Goal: Task Accomplishment & Management: Use online tool/utility

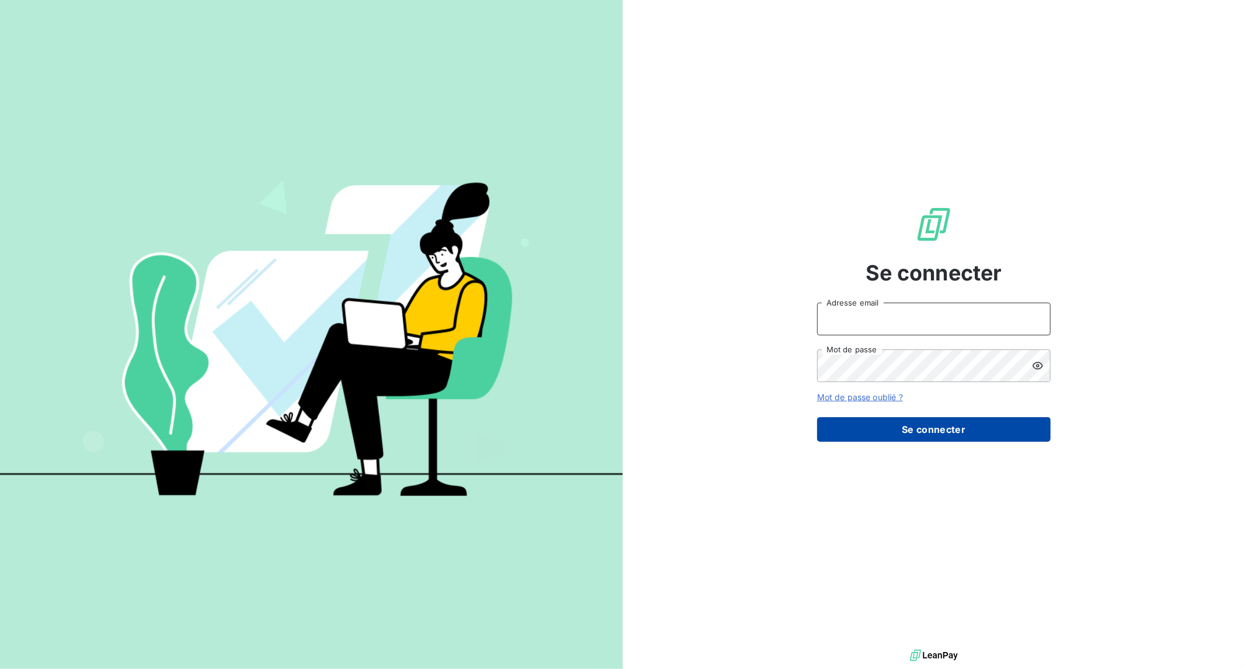
type input "[EMAIL_ADDRESS][PERSON_NAME][DOMAIN_NAME]"
click at [944, 423] on button "Se connecter" at bounding box center [934, 429] width 234 height 25
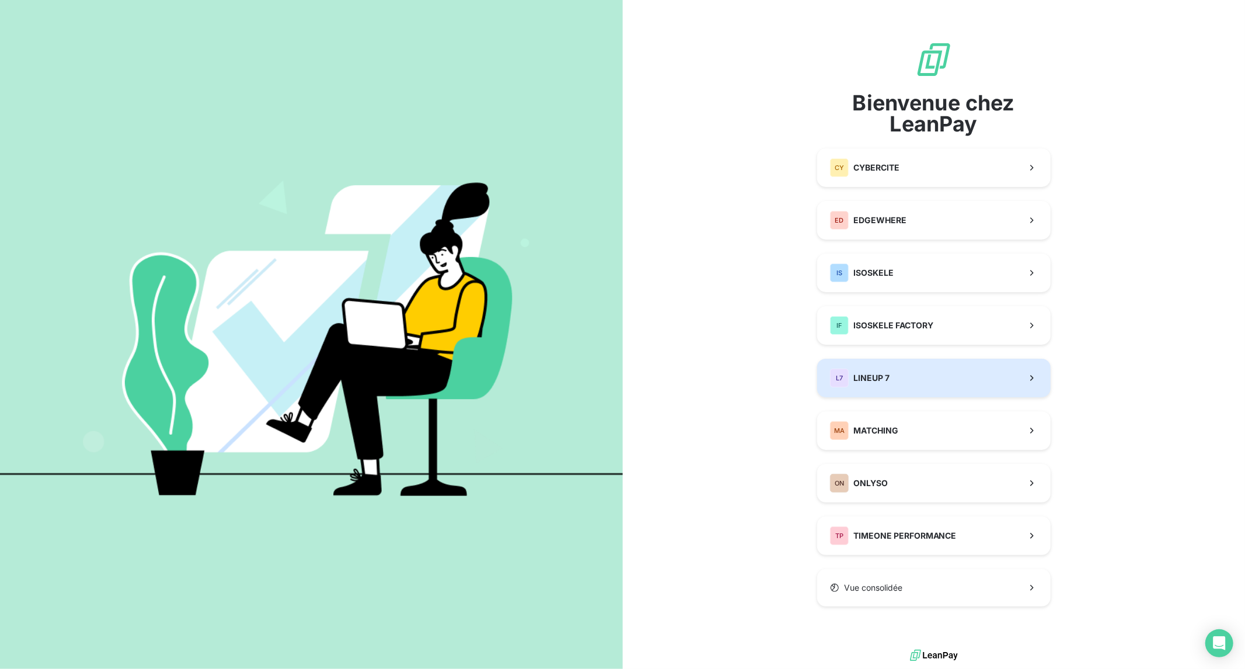
click at [895, 396] on button "L7 LINEUP 7" at bounding box center [934, 378] width 234 height 39
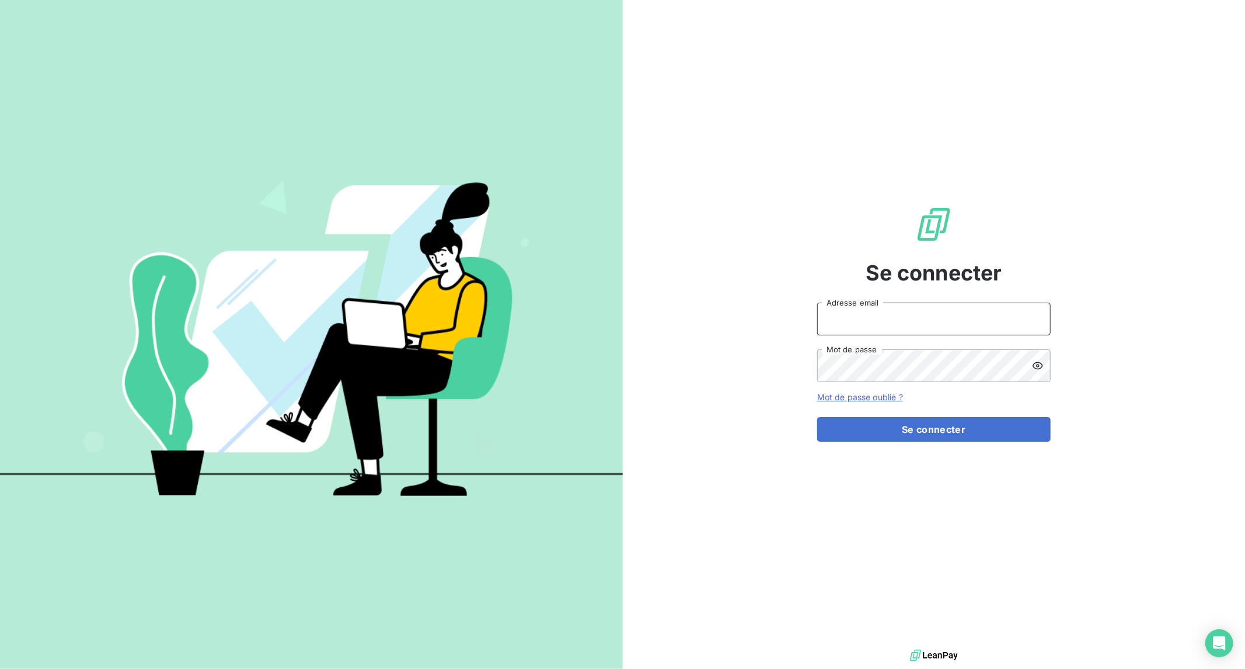
type input "[EMAIL_ADDRESS][PERSON_NAME][DOMAIN_NAME]"
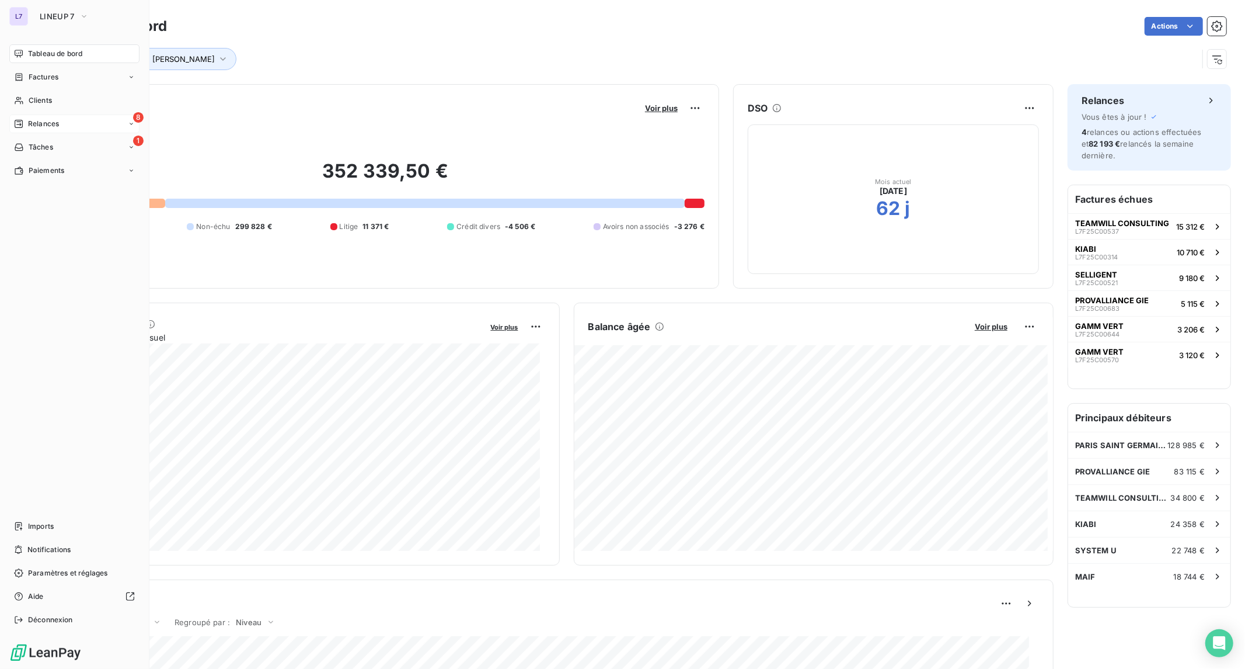
click at [81, 115] on div "8 Relances" at bounding box center [74, 123] width 130 height 19
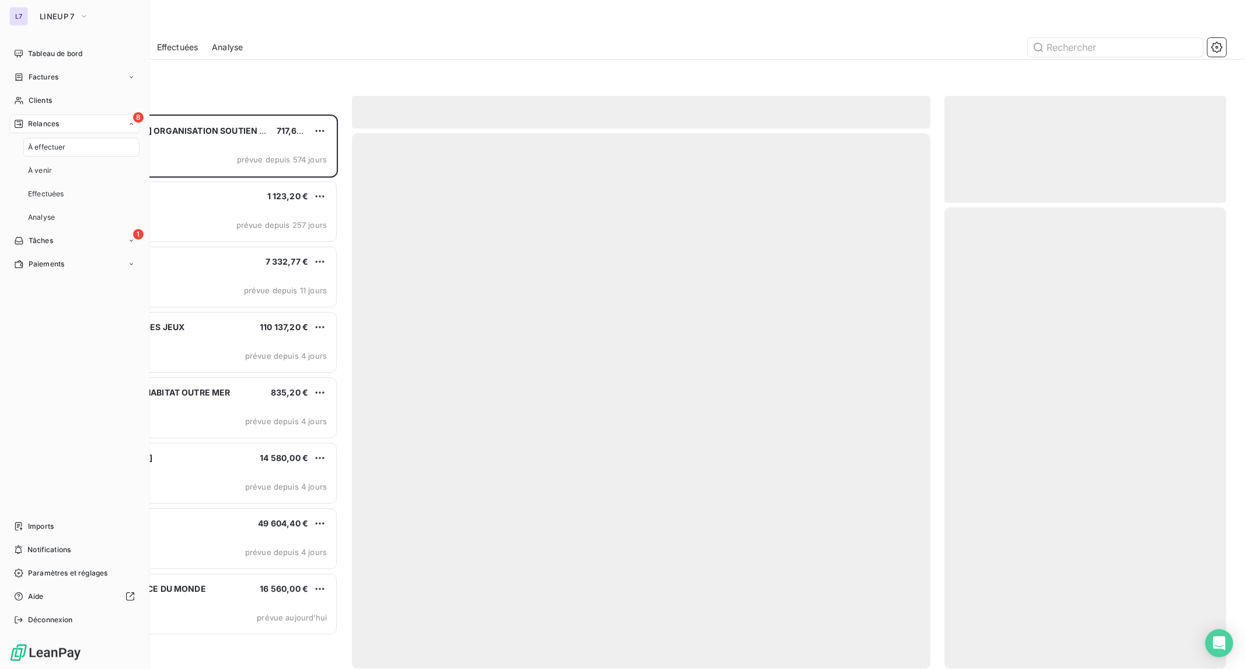
scroll to position [544, 272]
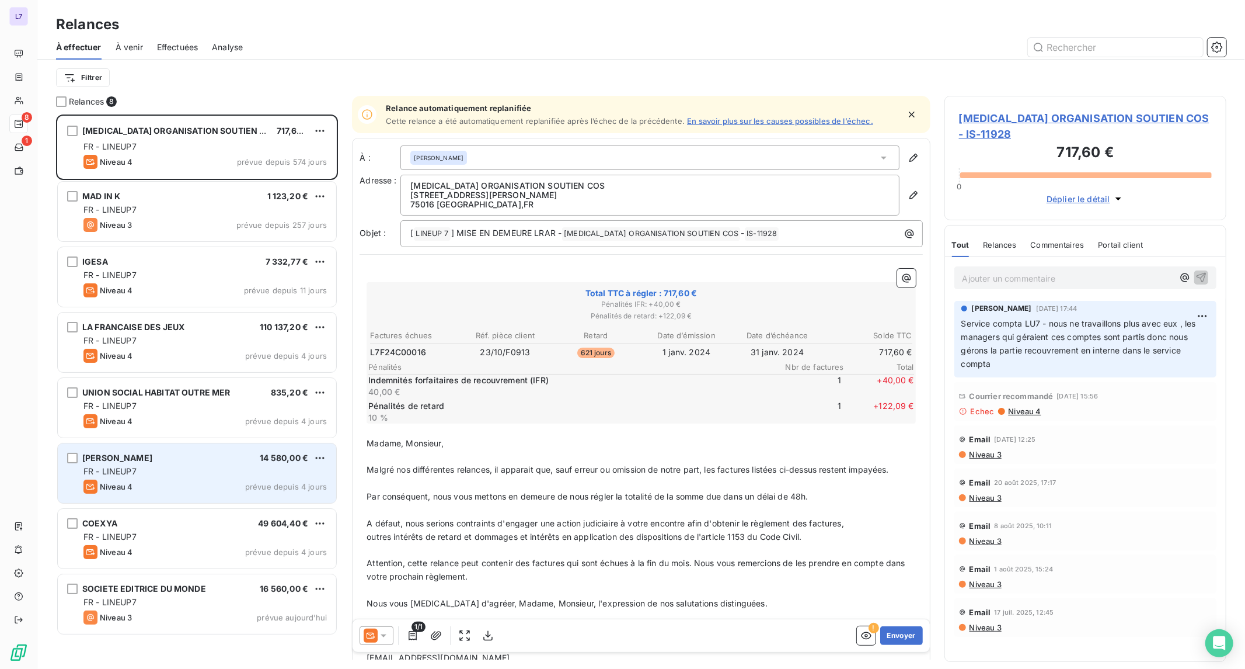
click at [197, 457] on div "JULES 14 580,00 €" at bounding box center [205, 458] width 243 height 11
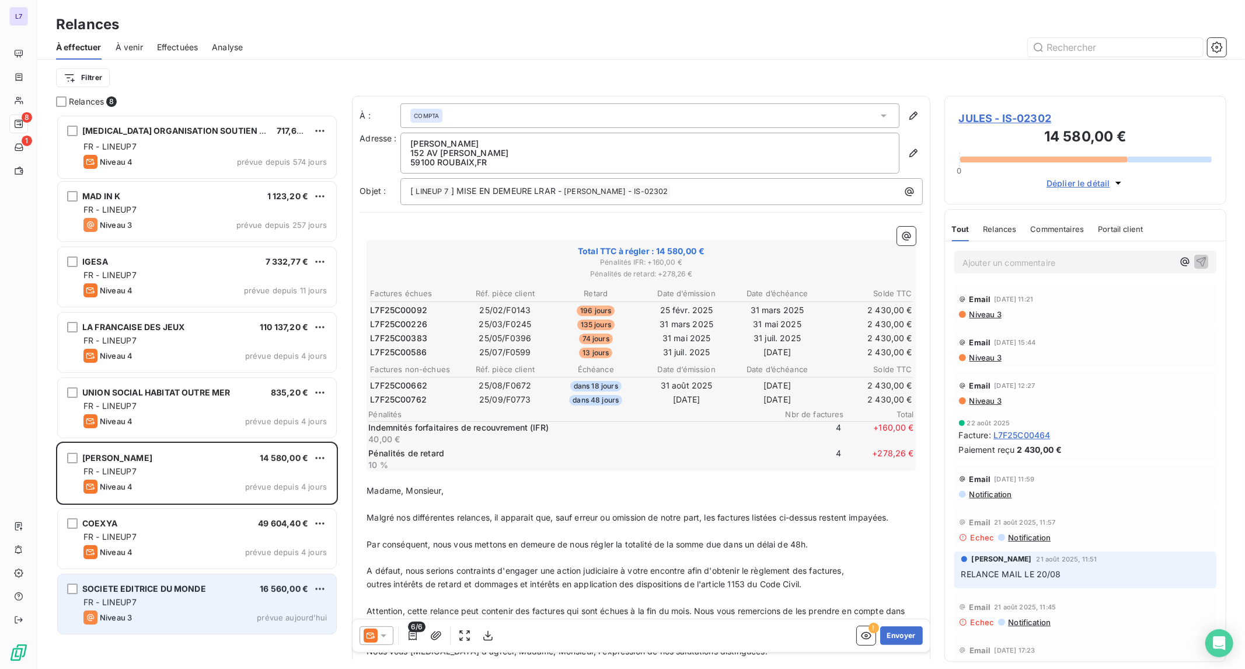
click at [195, 583] on div "SOCIETE EDITRICE DU MONDE" at bounding box center [144, 589] width 124 height 12
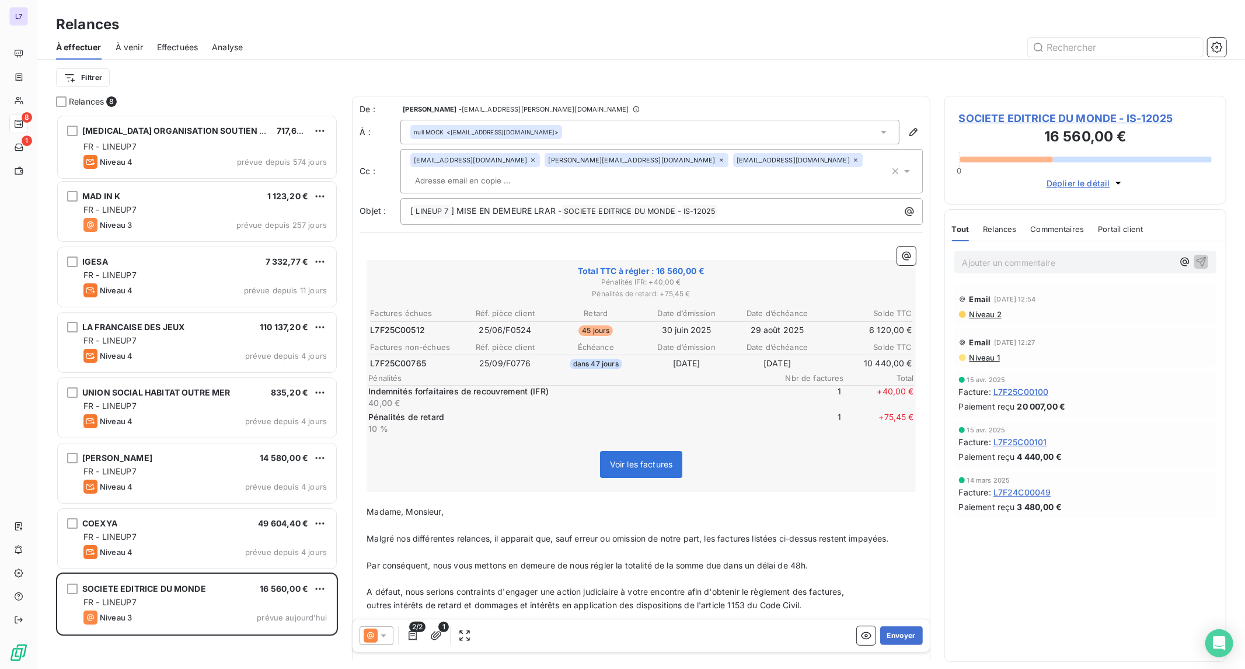
click at [1001, 121] on span "SOCIETE EDITRICE DU MONDE - IS-12025" at bounding box center [1085, 118] width 253 height 16
click at [853, 160] on icon at bounding box center [856, 159] width 7 height 7
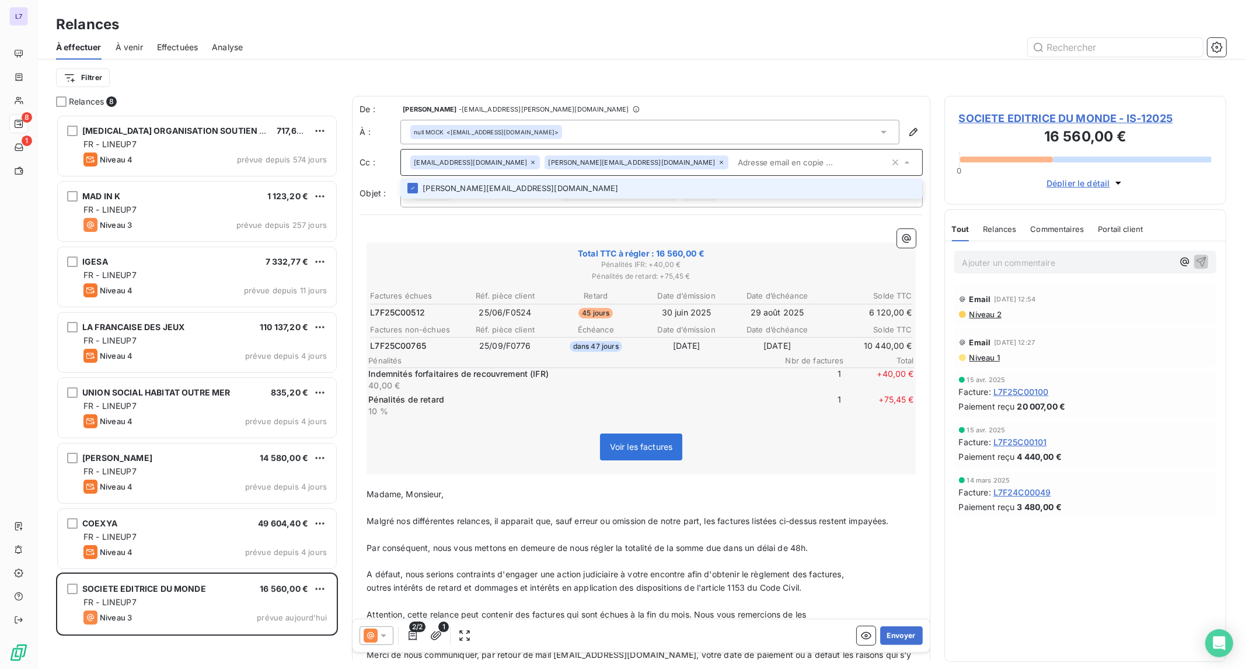
paste input "[PERSON_NAME][EMAIL_ADDRESS][DOMAIN_NAME]"
type input "[PERSON_NAME][EMAIL_ADDRESS][DOMAIN_NAME]"
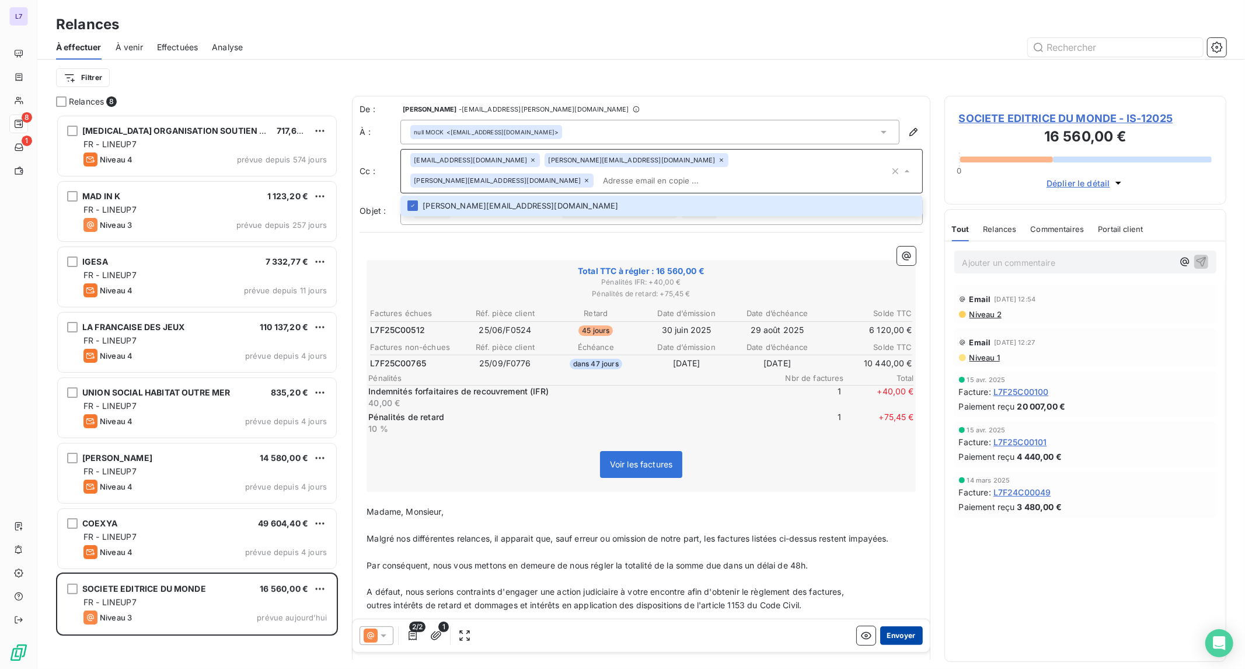
click at [892, 641] on button "Envoyer" at bounding box center [902, 635] width 43 height 19
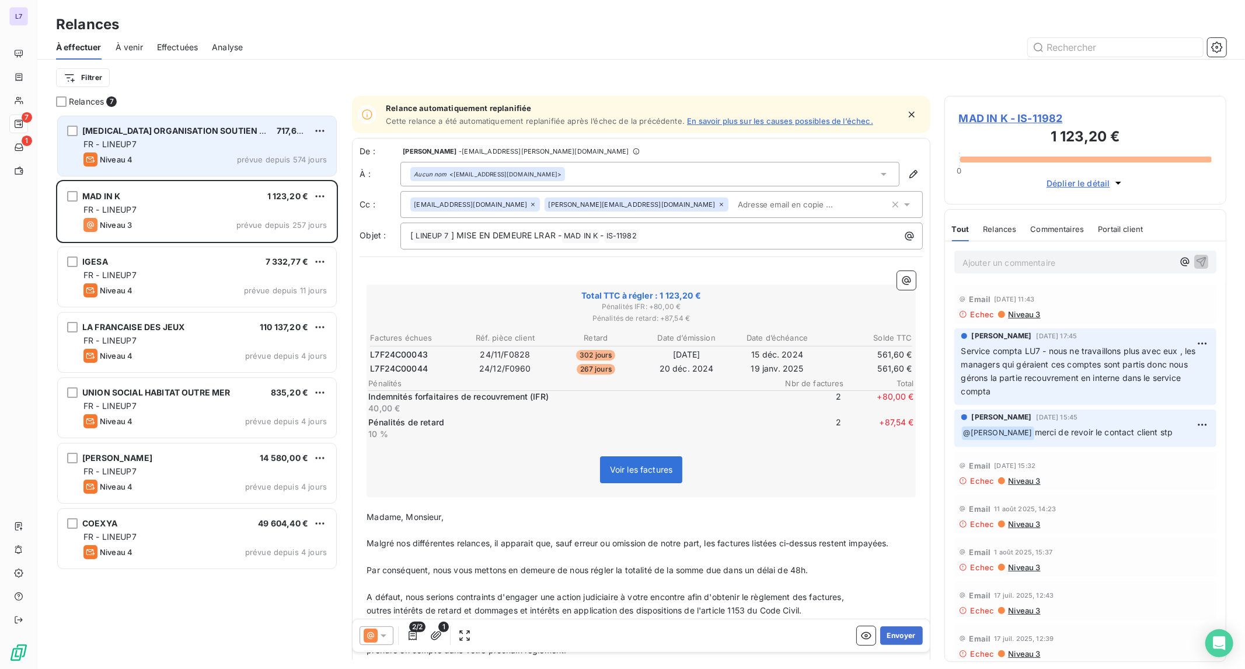
click at [141, 149] on div "[MEDICAL_DATA] ORGANISATION SOUTIEN COS 717,60 € FR - LINEUP7 Niveau 4 prévue d…" at bounding box center [197, 146] width 279 height 60
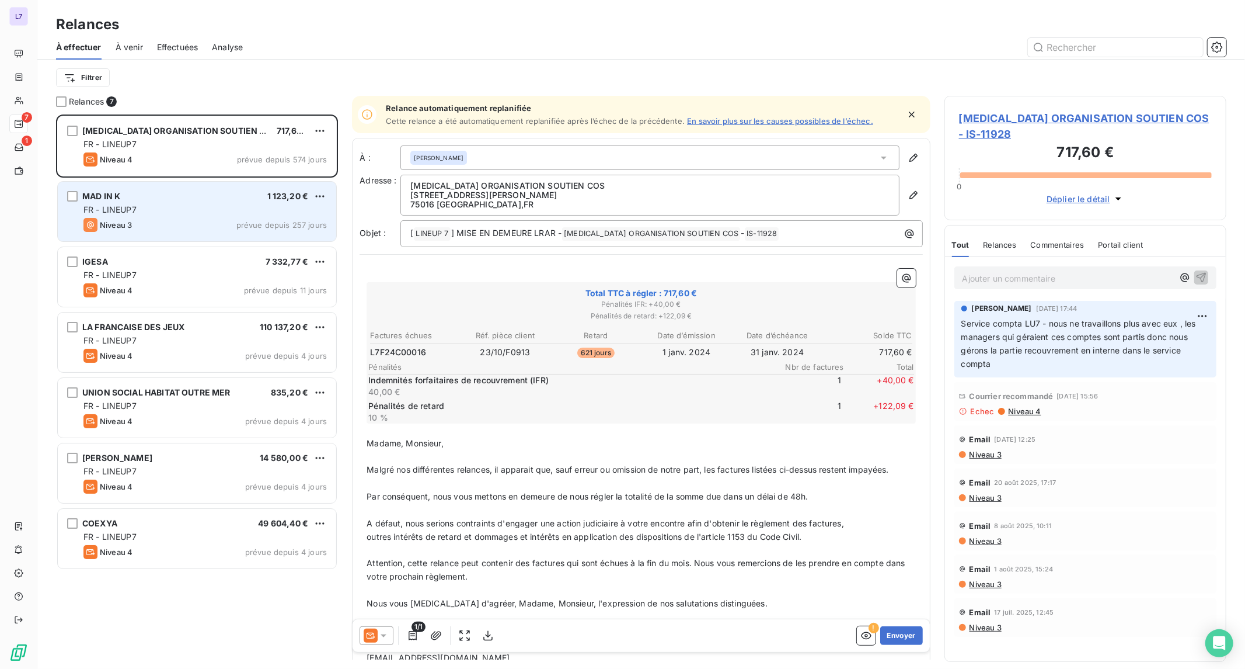
click at [139, 196] on div "MAD IN K 1 123,20 €" at bounding box center [205, 196] width 243 height 11
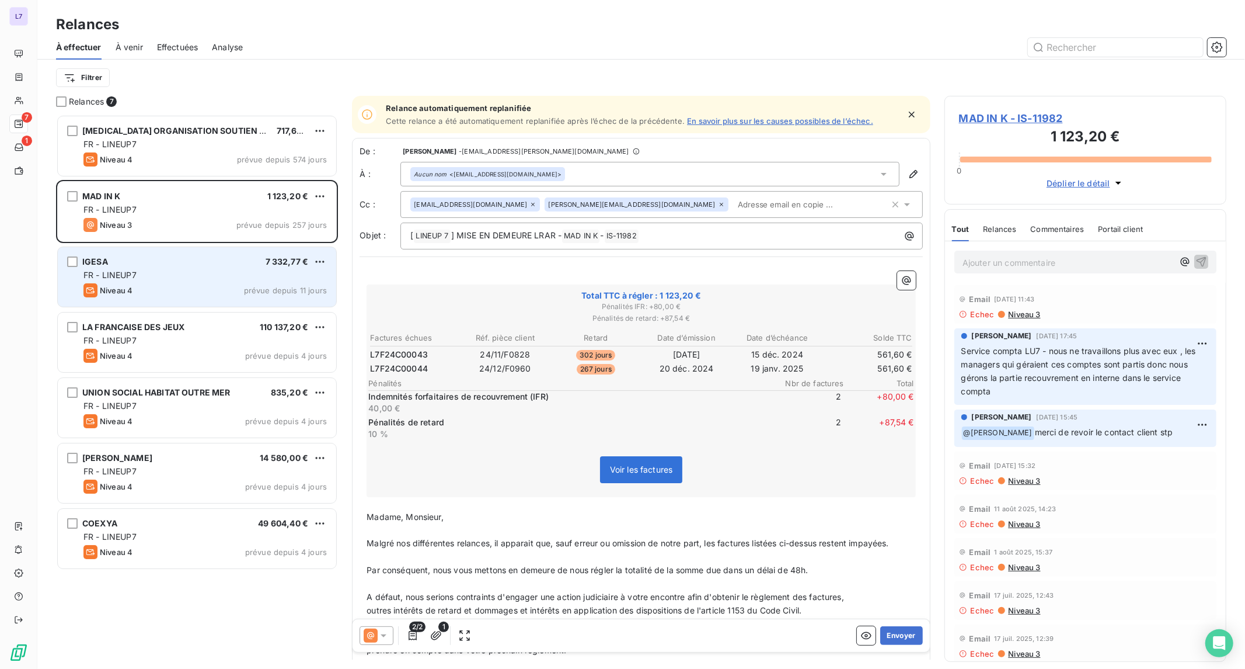
click at [140, 257] on div "IGESA 7 332,77 €" at bounding box center [205, 261] width 243 height 11
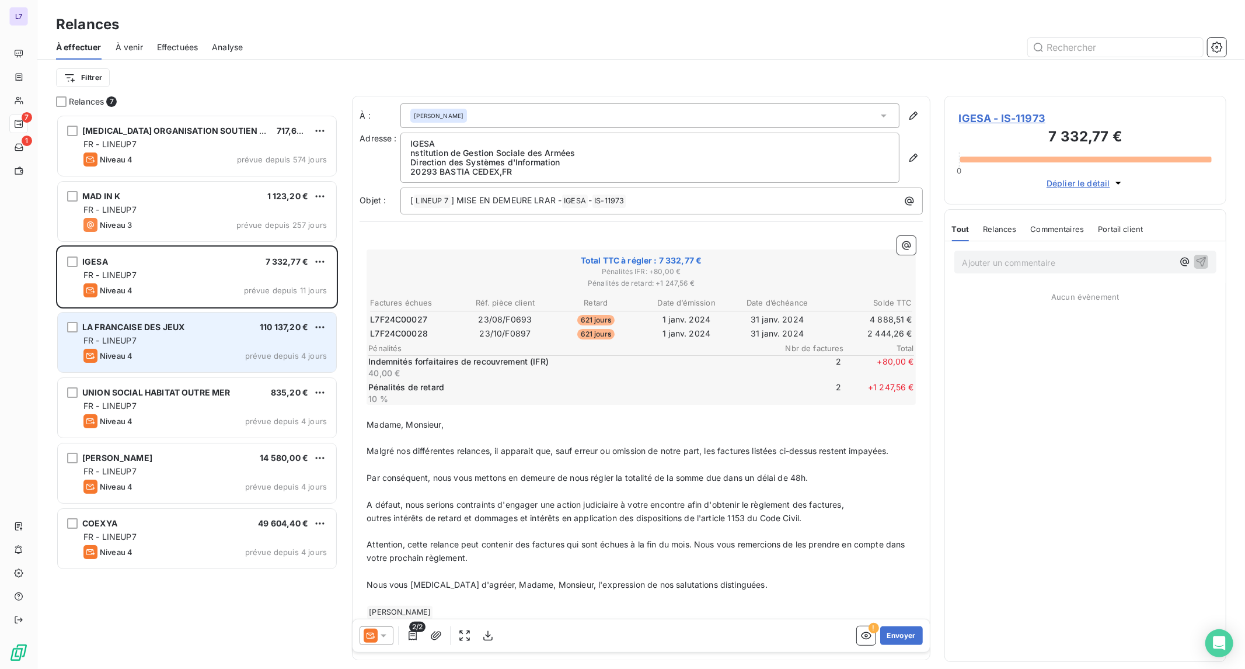
click at [170, 343] on div "FR - LINEUP7" at bounding box center [205, 341] width 243 height 12
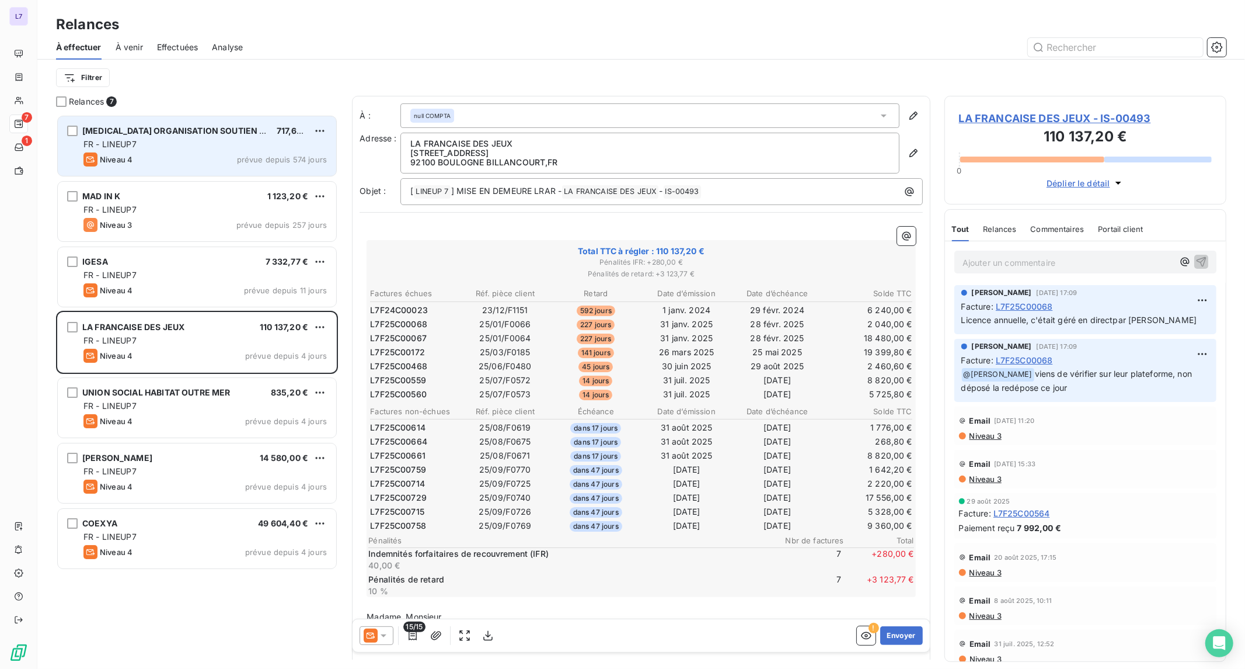
click at [165, 138] on div "FR - LINEUP7" at bounding box center [205, 144] width 243 height 12
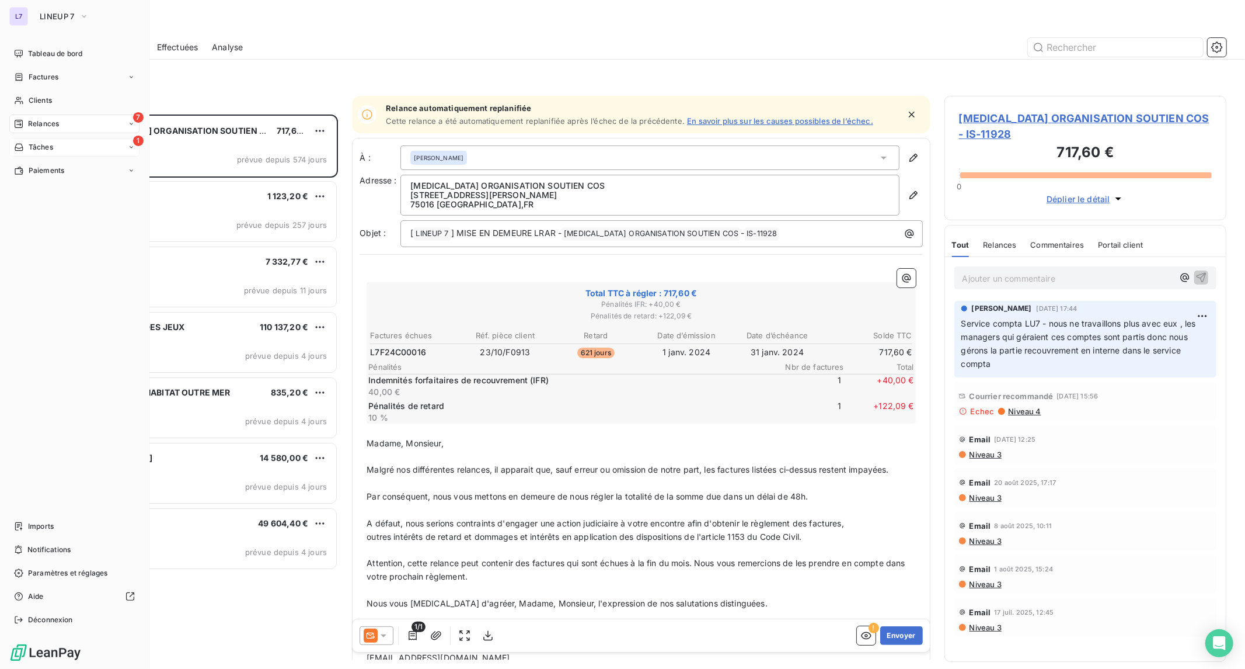
click at [25, 150] on div "Tâches" at bounding box center [33, 147] width 39 height 11
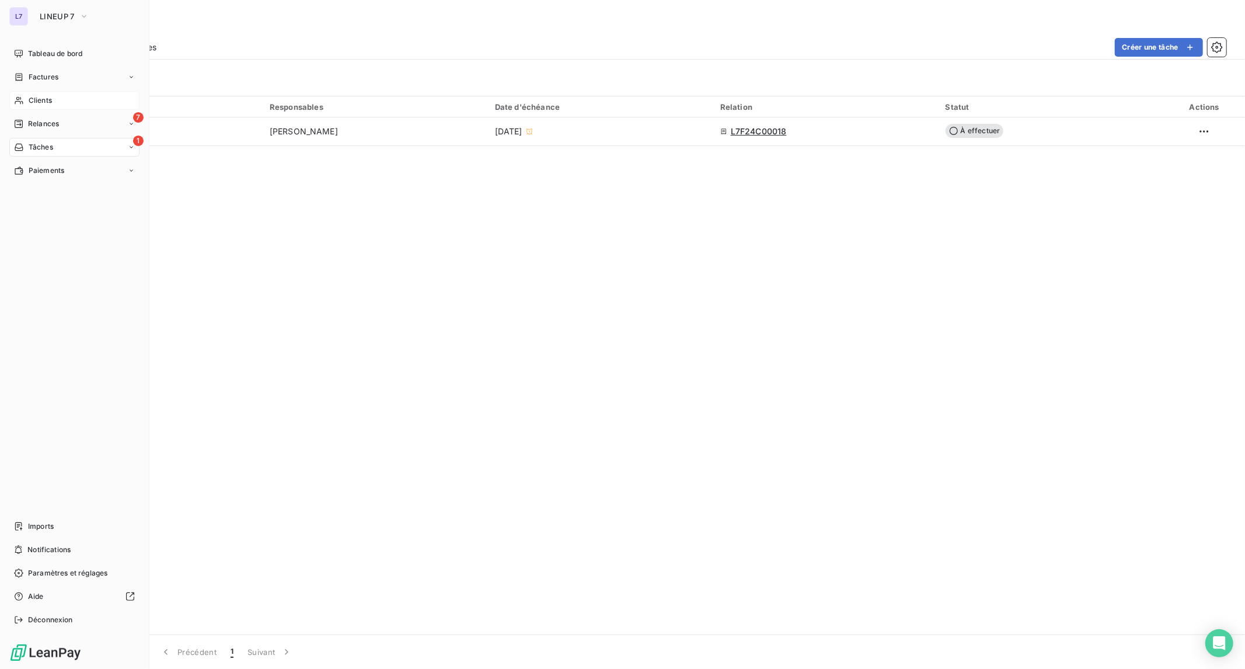
click at [35, 100] on span "Clients" at bounding box center [40, 100] width 23 height 11
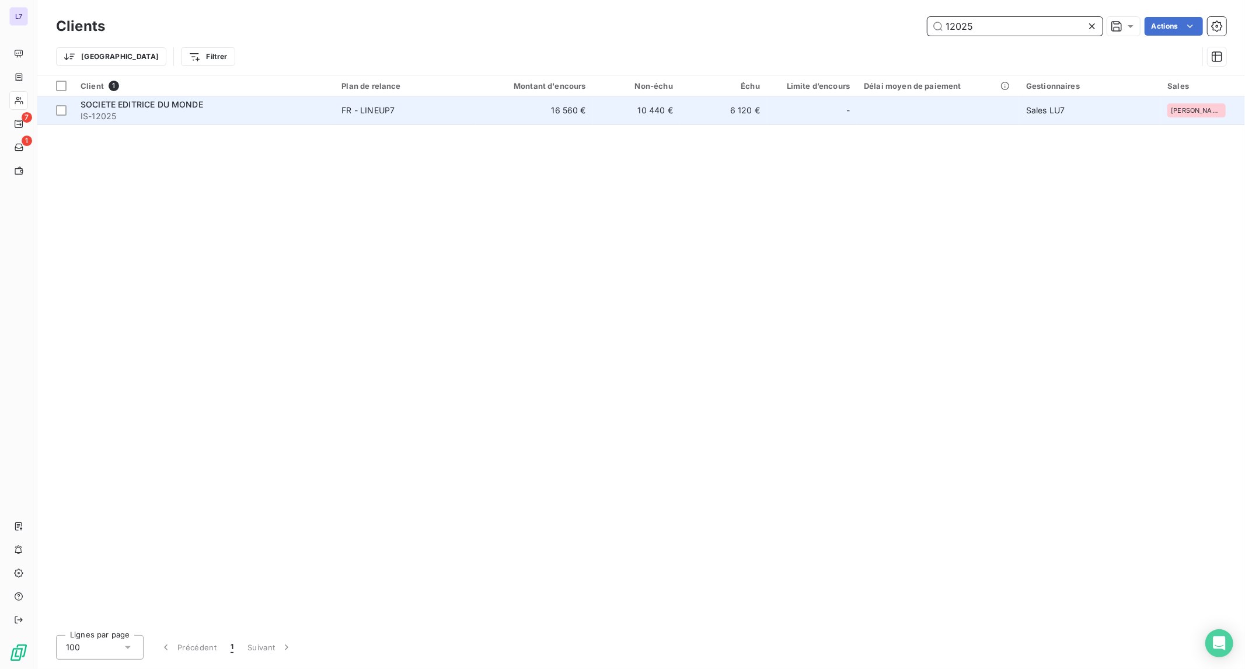
type input "12025"
click at [327, 107] on div "SOCIETE EDITRICE DU MONDE" at bounding box center [204, 105] width 247 height 12
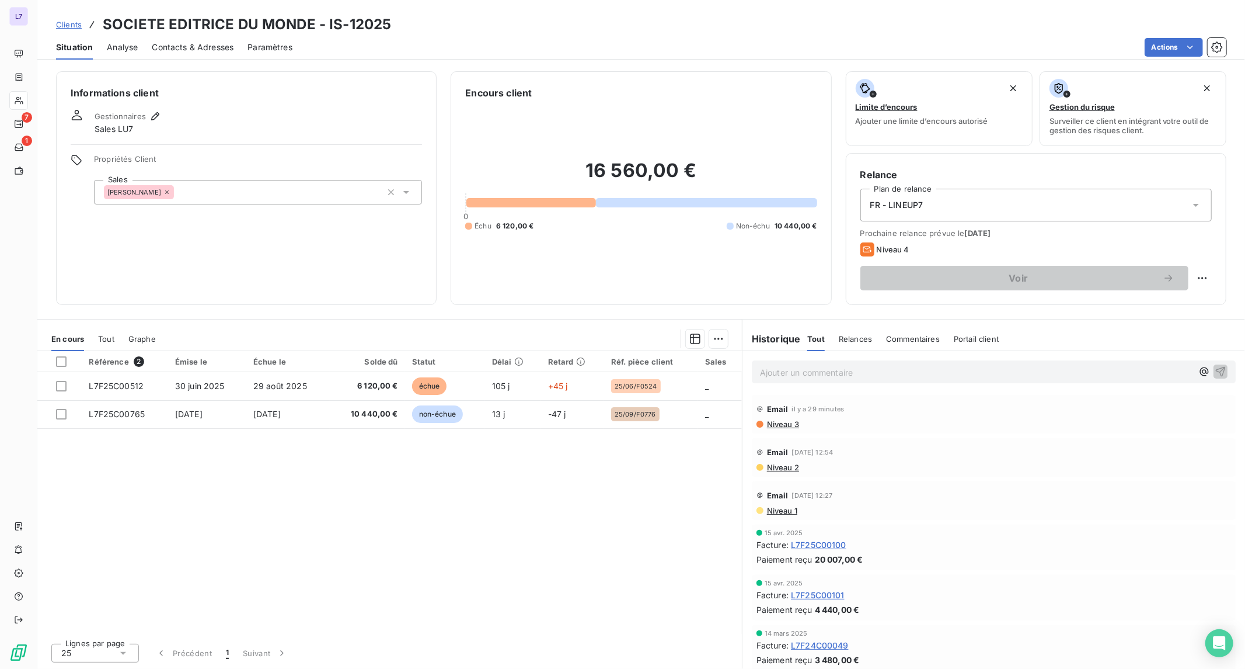
click at [806, 305] on div "Informations client Gestionnaires Sales LU7 Propriétés Client Sales [PERSON_NAM…" at bounding box center [641, 188] width 1208 height 234
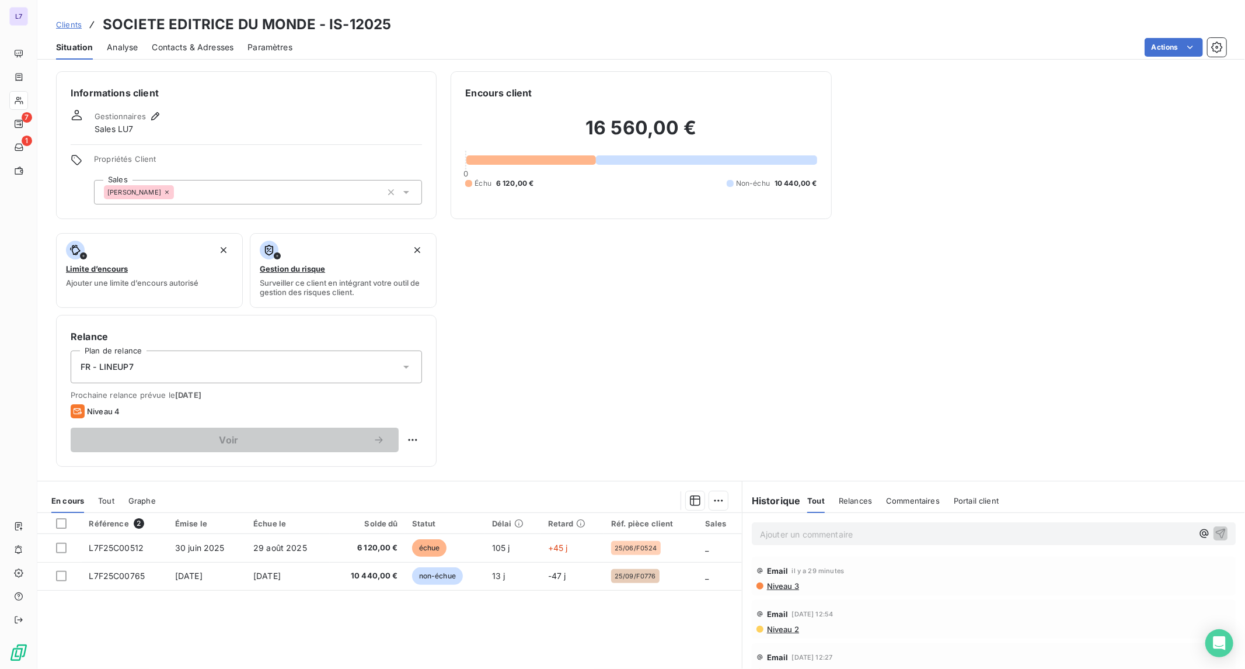
click at [840, 526] on div "Ajouter un commentaire ﻿" at bounding box center [976, 534] width 433 height 16
click at [841, 535] on p "Ajouter un commentaire ﻿" at bounding box center [976, 534] width 433 height 15
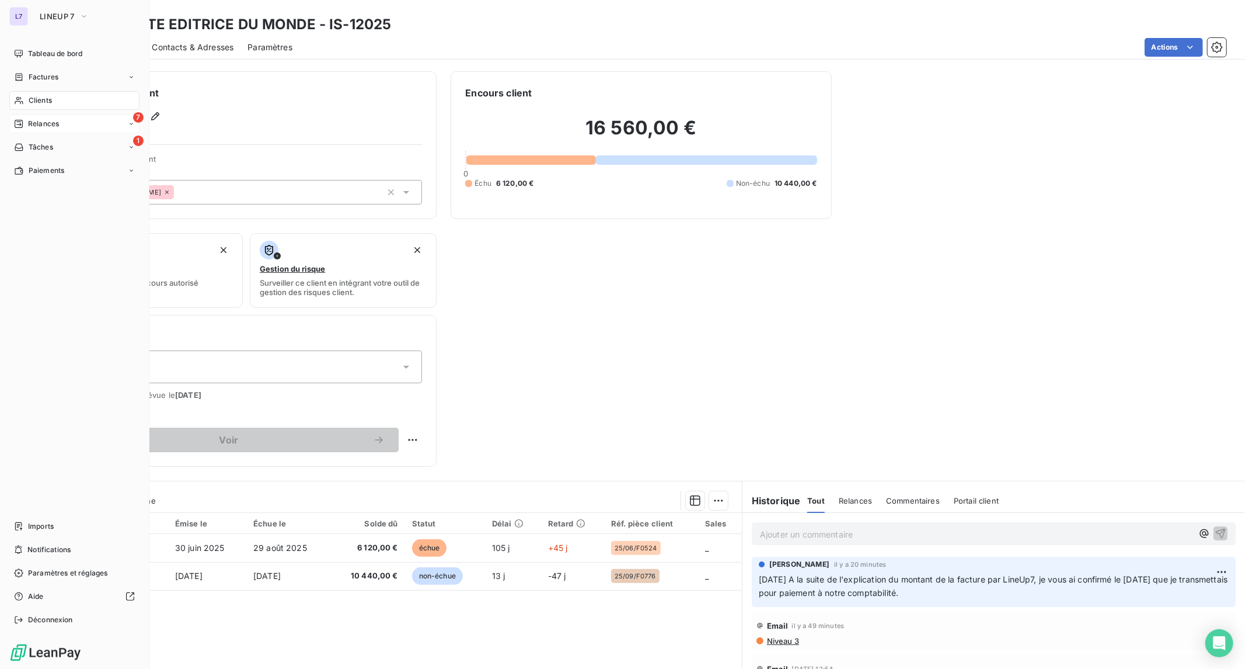
click at [24, 123] on div "Relances" at bounding box center [36, 124] width 45 height 11
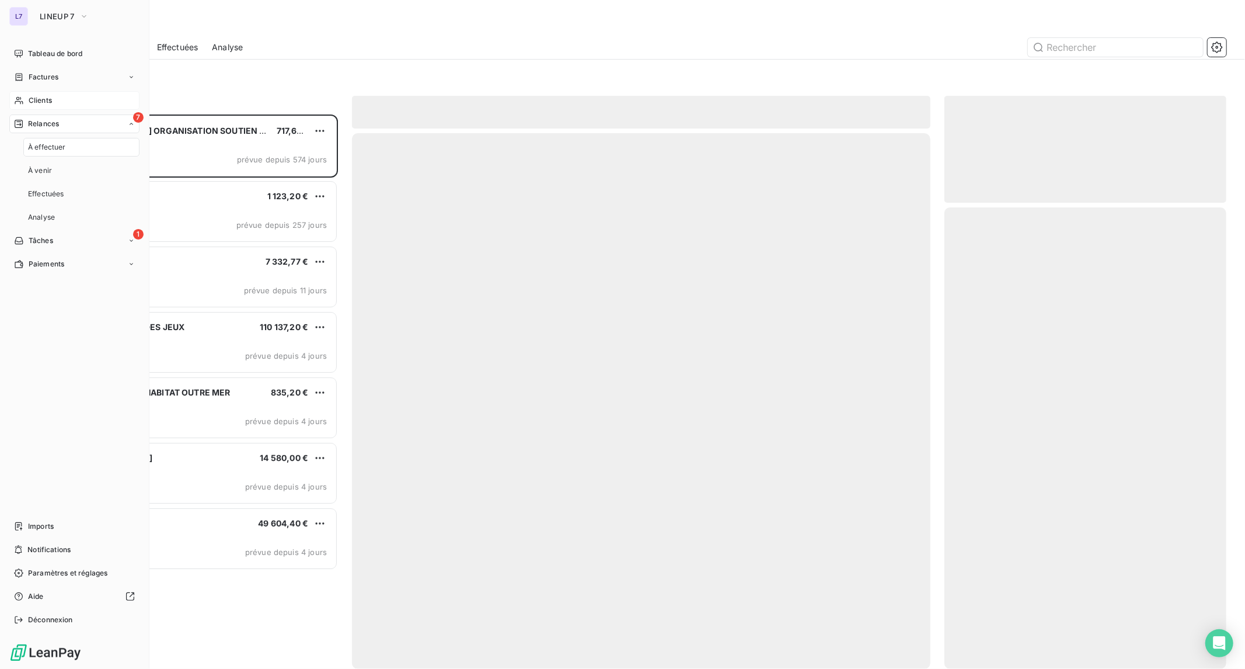
scroll to position [544, 272]
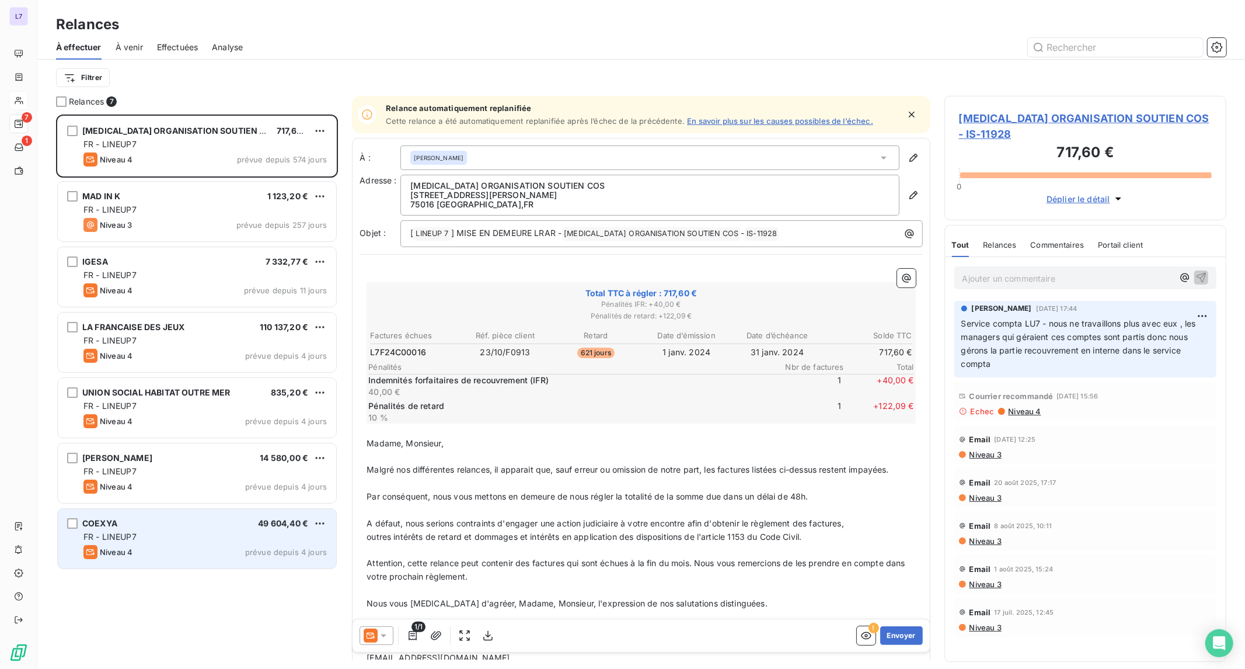
click at [225, 526] on div "COEXYA 49 604,40 €" at bounding box center [205, 523] width 243 height 11
